Goal: Use online tool/utility: Utilize a website feature to perform a specific function

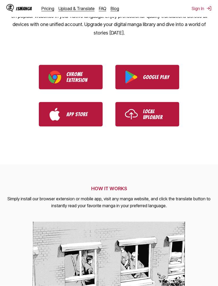
scroll to position [137, 0]
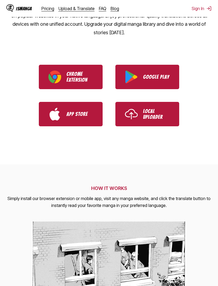
click at [158, 108] on p "Local Uploader" at bounding box center [156, 114] width 27 height 12
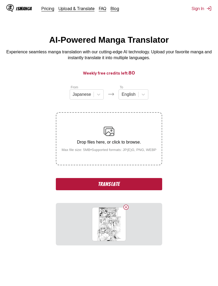
click at [133, 190] on button "Translate" at bounding box center [109, 184] width 106 height 12
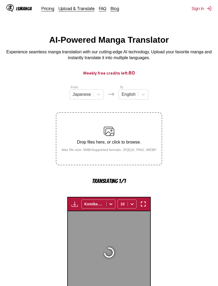
scroll to position [182, 0]
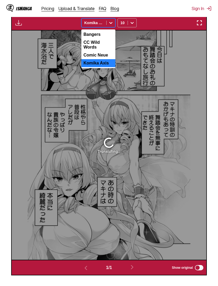
click at [169, 15] on div "IsManga Pricing Upload & Translate FAQ Blog Sign In Pricing Upload & Translate …" at bounding box center [109, 8] width 218 height 17
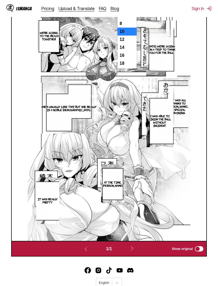
click at [161, 12] on div "Available for premium users only Komika Axis 10 selected, 3 of 7. 7 results ava…" at bounding box center [109, 4] width 196 height 16
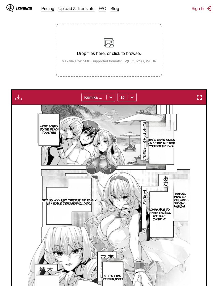
scroll to position [88, 0]
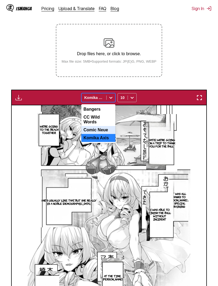
click at [109, 134] on div "Comic Neue" at bounding box center [98, 130] width 34 height 8
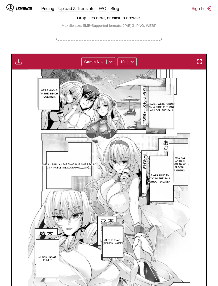
scroll to position [126, 0]
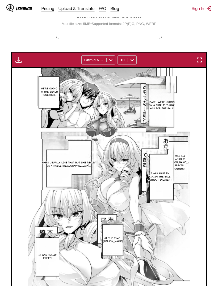
click at [180, 59] on section "From Japanese To English Drop files here, or click to browse. Max file size: 5M…" at bounding box center [108, 136] width 209 height 354
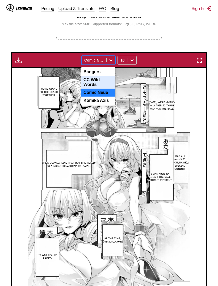
click at [106, 89] on div "CC Wild Words" at bounding box center [98, 82] width 34 height 13
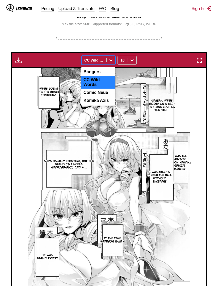
click at [107, 76] on div "Bangers" at bounding box center [98, 72] width 34 height 8
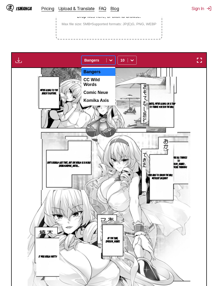
click at [109, 89] on div "CC Wild Words" at bounding box center [98, 82] width 34 height 13
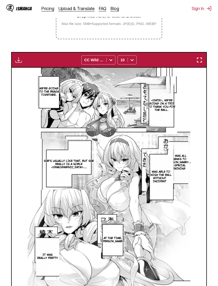
click at [202, 63] on img "button" at bounding box center [199, 60] width 6 height 6
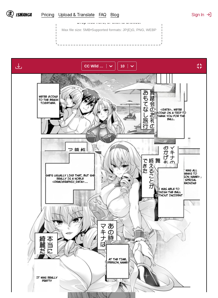
scroll to position [54, 0]
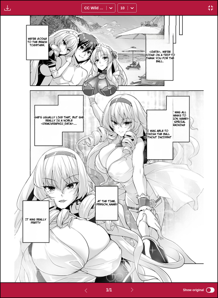
click at [181, 120] on p "It was all thanks to [PERSON_NAME]」s special training" at bounding box center [177, 119] width 29 height 18
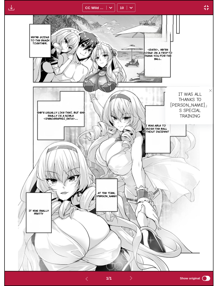
scroll to position [163, 0]
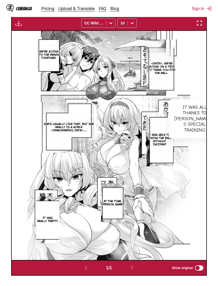
click at [180, 131] on div "It was all thanks to [PERSON_NAME]」s special training" at bounding box center [194, 118] width 51 height 39
click at [214, 105] on icon "close-tooltip" at bounding box center [216, 104] width 4 height 4
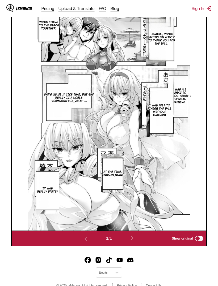
scroll to position [153, 0]
